Goal: Transaction & Acquisition: Purchase product/service

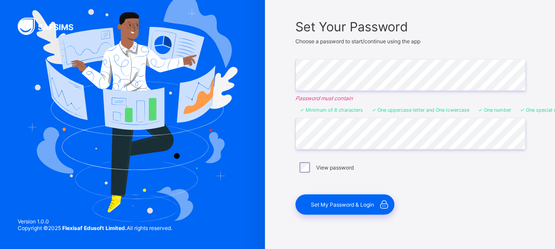
scroll to position [64, 0]
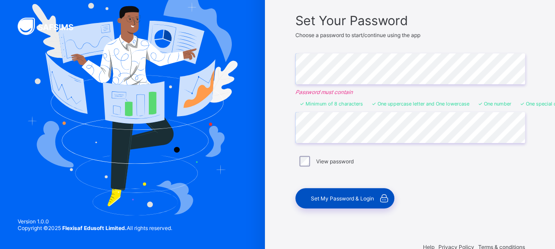
click at [357, 199] on span "Set My Password & Login" at bounding box center [342, 198] width 63 height 7
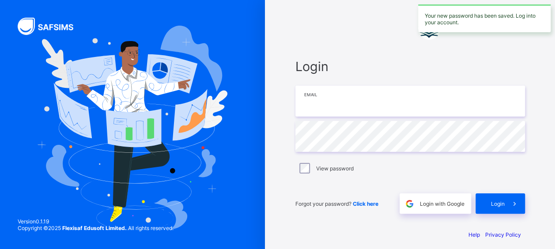
click at [390, 107] on input "email" at bounding box center [410, 101] width 230 height 31
type input "**********"
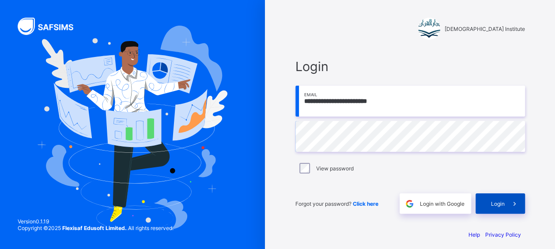
click at [501, 206] on span "Login" at bounding box center [498, 203] width 14 height 7
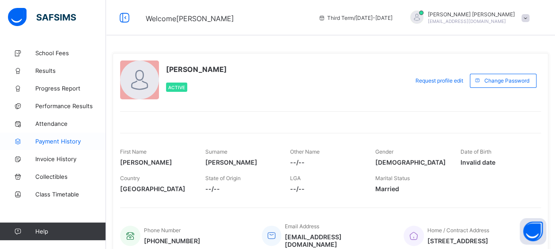
click at [58, 139] on span "Payment History" at bounding box center [70, 141] width 71 height 7
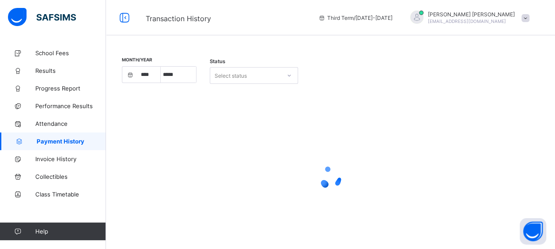
select select "****"
select select "*"
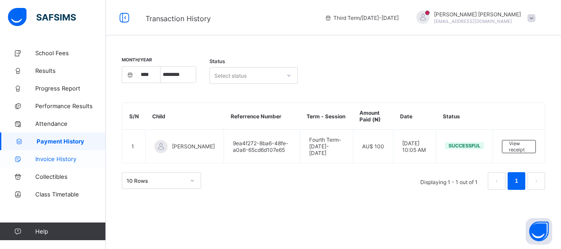
click at [62, 157] on span "Invoice History" at bounding box center [70, 158] width 71 height 7
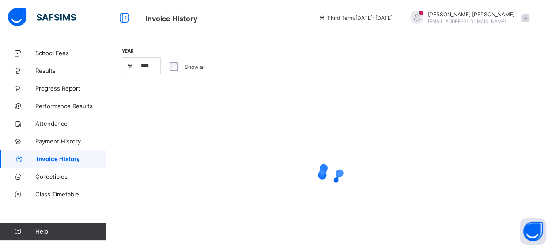
select select "****"
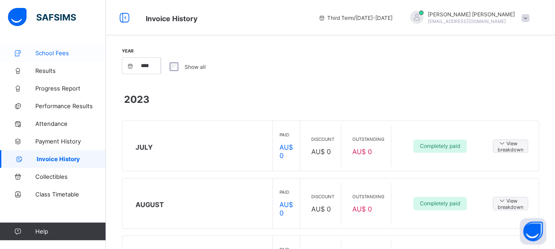
click at [56, 53] on span "School Fees" at bounding box center [70, 52] width 71 height 7
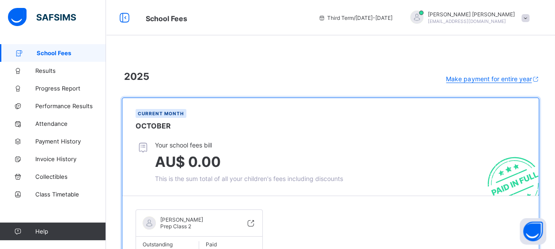
click at [529, 21] on span at bounding box center [525, 18] width 8 height 8
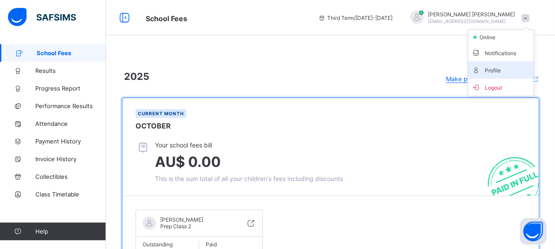
click at [503, 66] on span "Profile" at bounding box center [500, 70] width 58 height 10
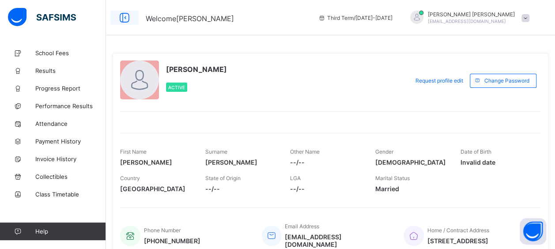
click at [126, 17] on icon at bounding box center [124, 17] width 15 height 13
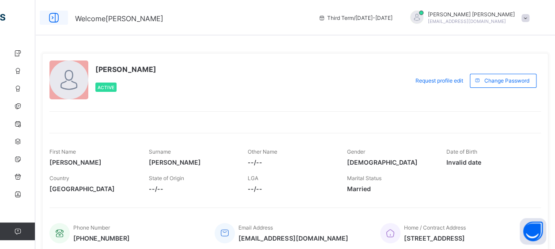
click at [50, 18] on icon at bounding box center [53, 17] width 15 height 13
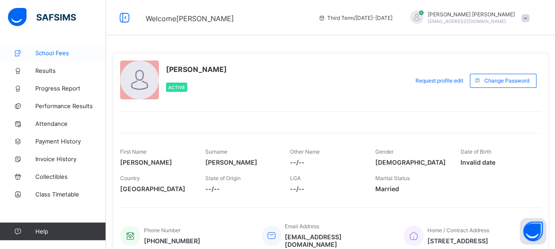
click at [52, 51] on span "School Fees" at bounding box center [70, 52] width 71 height 7
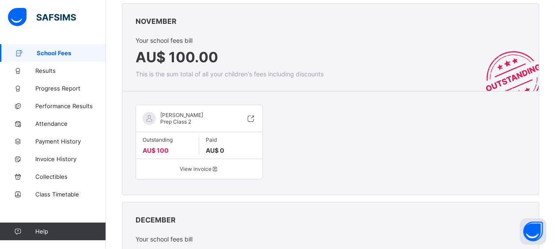
scroll to position [353, 0]
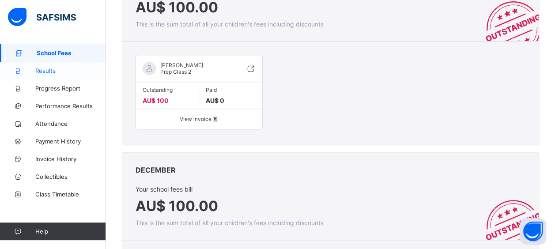
click at [47, 68] on span "Results" at bounding box center [70, 70] width 71 height 7
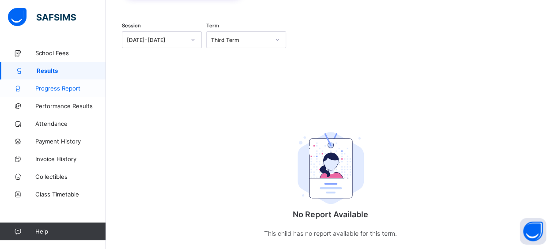
scroll to position [105, 0]
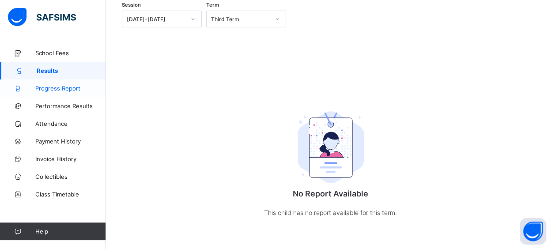
click at [53, 86] on span "Progress Report" at bounding box center [70, 88] width 71 height 7
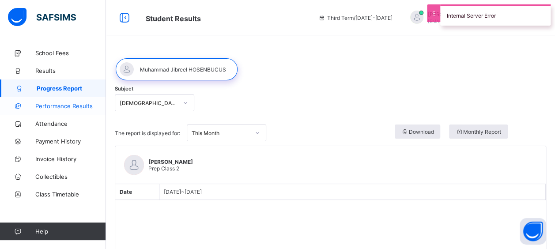
click at [56, 106] on span "Performance Results" at bounding box center [70, 105] width 71 height 7
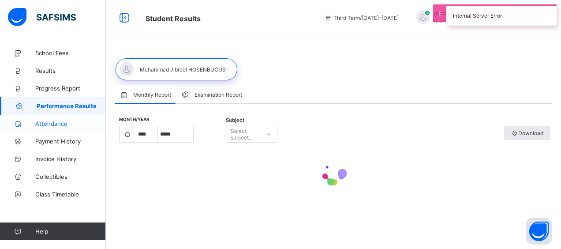
select select "****"
select select "*"
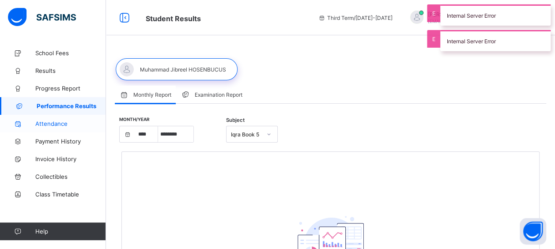
click at [58, 123] on span "Attendance" at bounding box center [70, 123] width 71 height 7
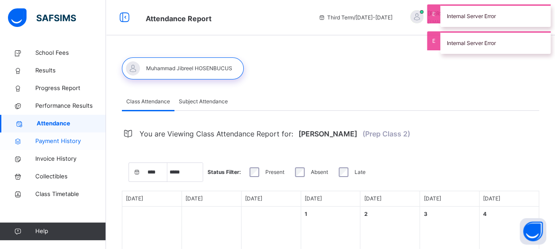
select select "****"
select select "*"
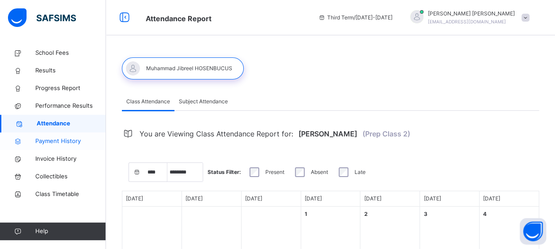
click at [62, 140] on span "Payment History" at bounding box center [70, 141] width 71 height 9
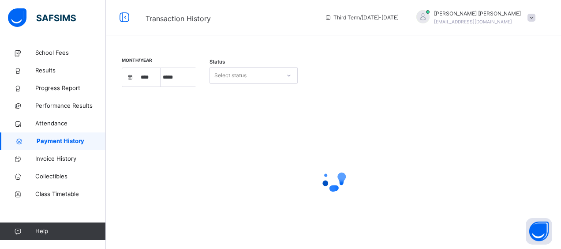
select select "****"
select select "*"
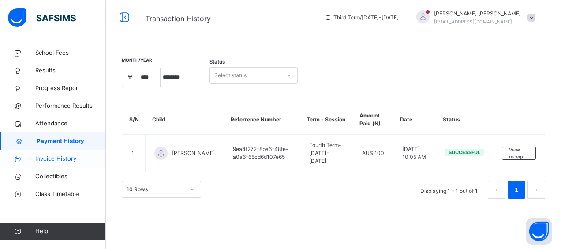
click at [65, 159] on span "Invoice History" at bounding box center [70, 158] width 71 height 9
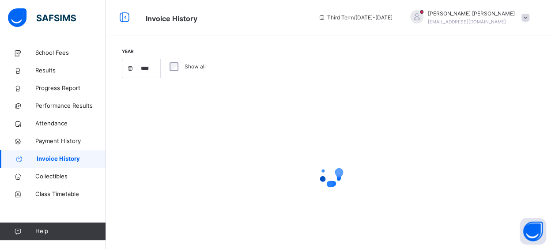
select select "****"
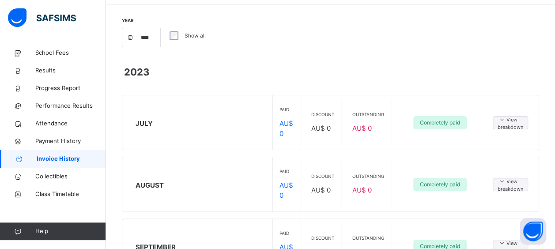
scroll to position [44, 0]
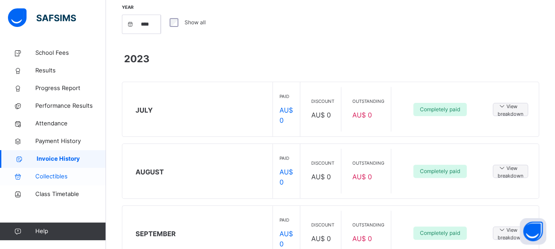
click at [62, 175] on span "Collectibles" at bounding box center [70, 176] width 71 height 9
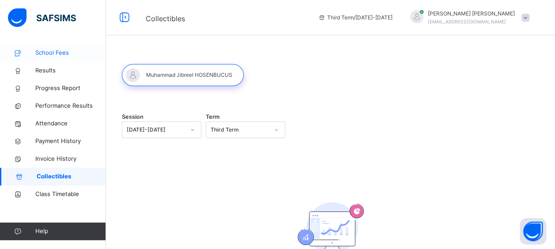
click at [52, 54] on span "School Fees" at bounding box center [70, 53] width 71 height 9
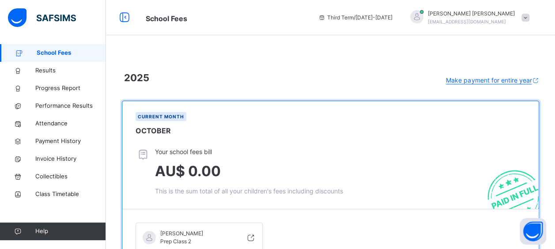
click at [529, 19] on span at bounding box center [525, 18] width 8 height 8
click at [263, 64] on span at bounding box center [330, 61] width 417 height 9
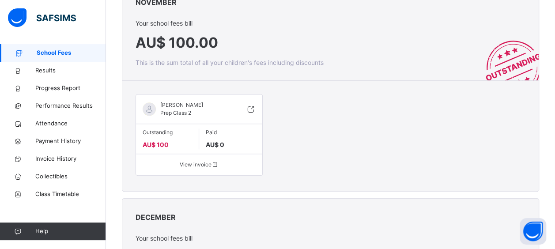
scroll to position [334, 0]
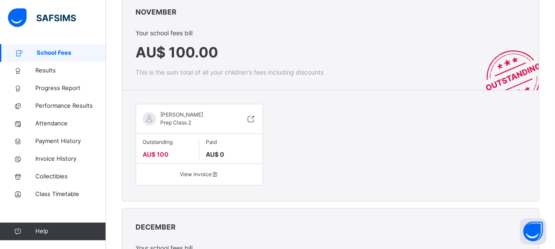
click at [187, 178] on span "View invoice" at bounding box center [199, 174] width 113 height 8
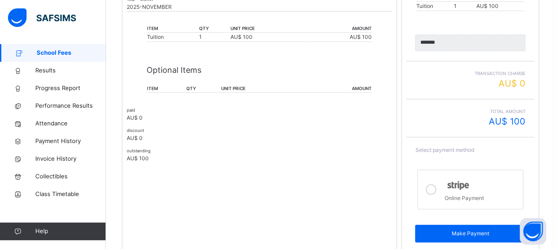
scroll to position [214, 0]
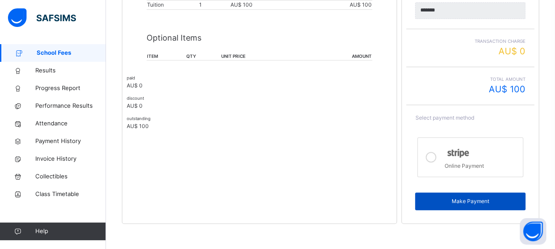
click at [473, 203] on span "Make Payment" at bounding box center [469, 201] width 97 height 8
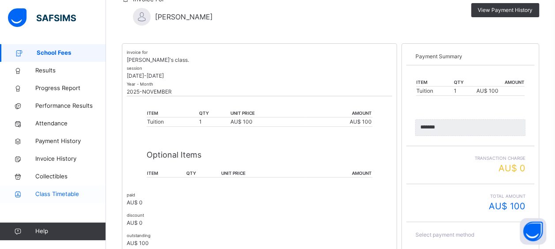
scroll to position [0, 0]
